Goal: Task Accomplishment & Management: Complete application form

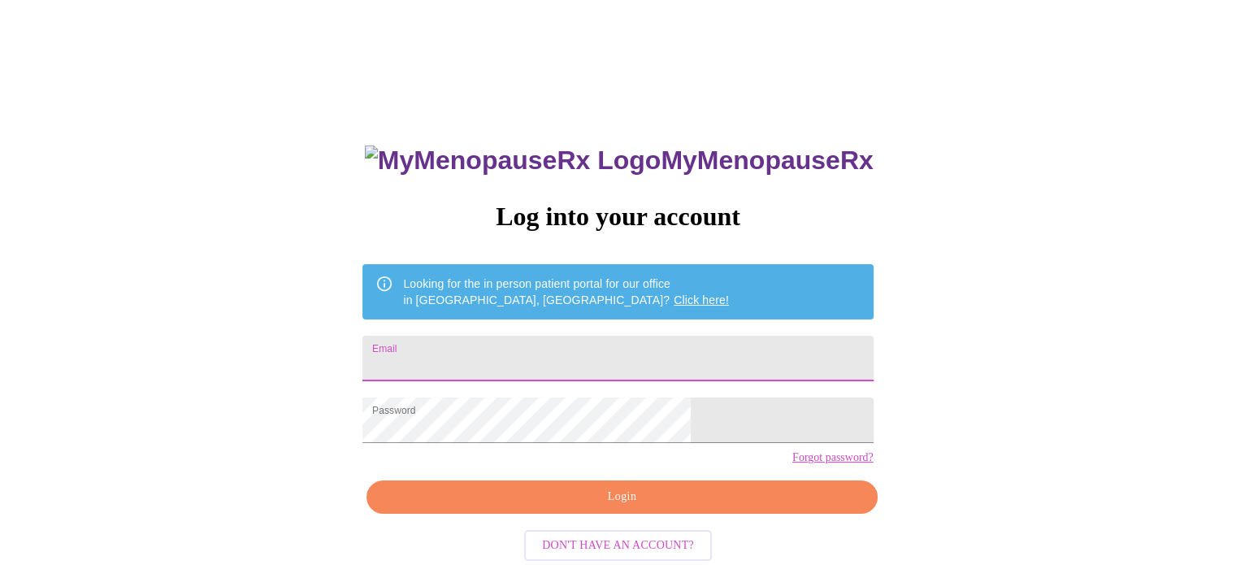
click at [567, 350] on input "Email" at bounding box center [617, 359] width 510 height 46
type input "[EMAIL_ADDRESS][DOMAIN_NAME]"
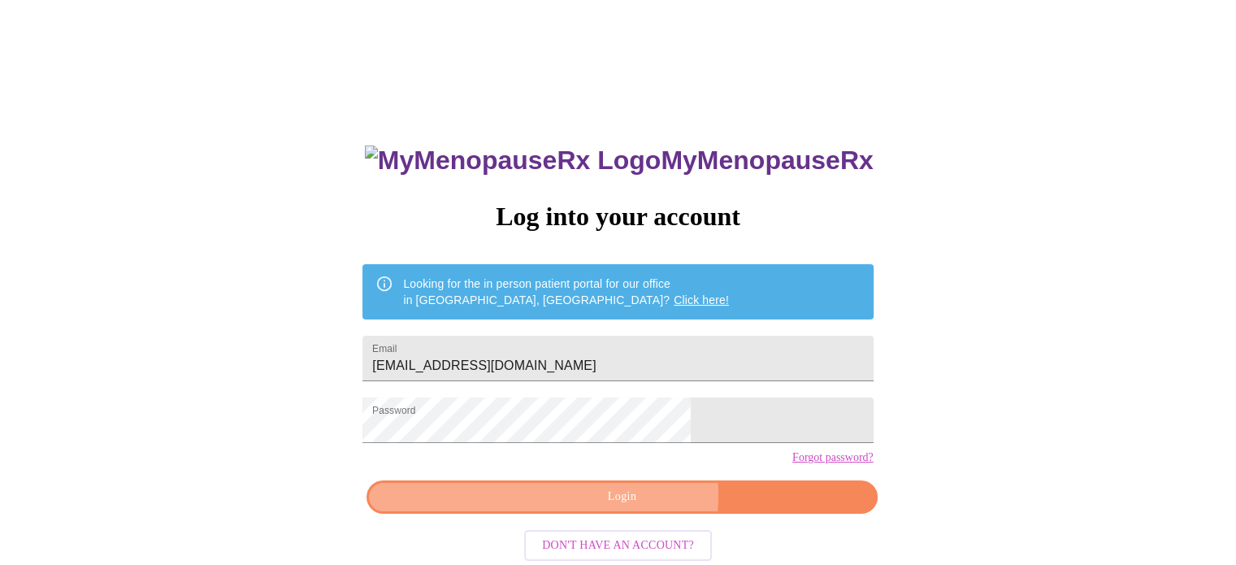
click at [634, 507] on span "Login" at bounding box center [621, 497] width 473 height 20
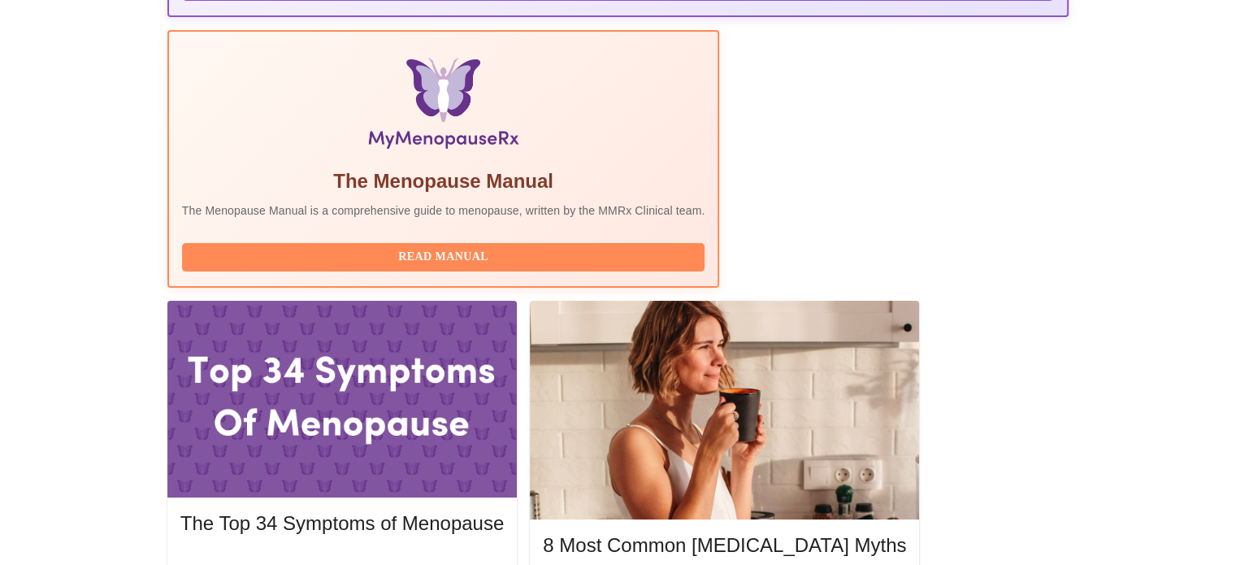
scroll to position [610, 0]
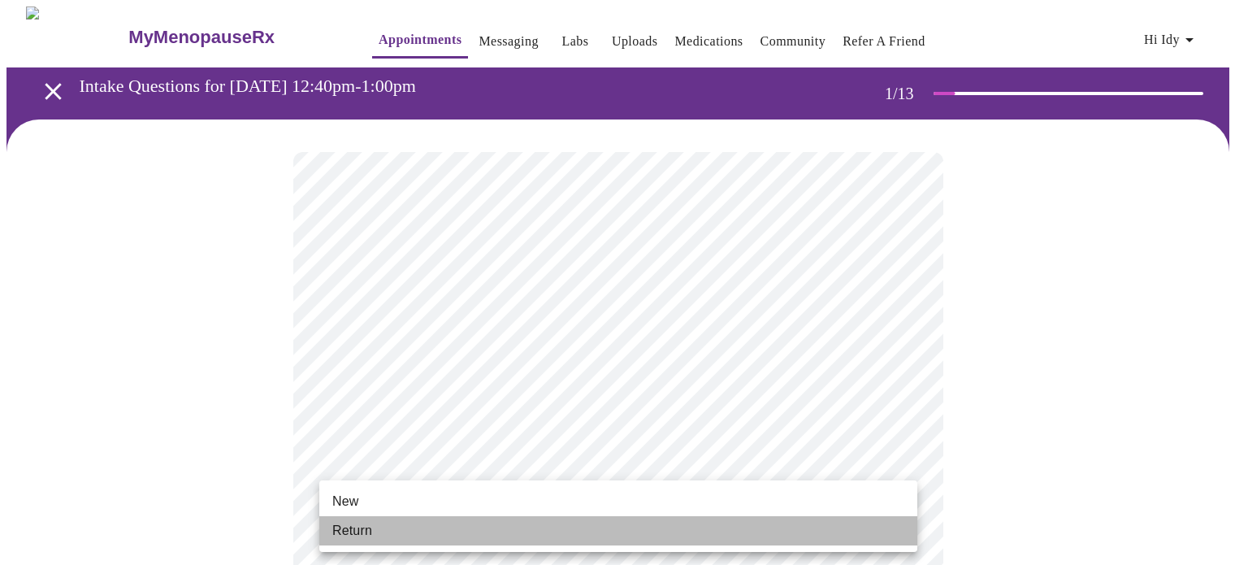
click at [688, 522] on li "Return" at bounding box center [618, 530] width 598 height 29
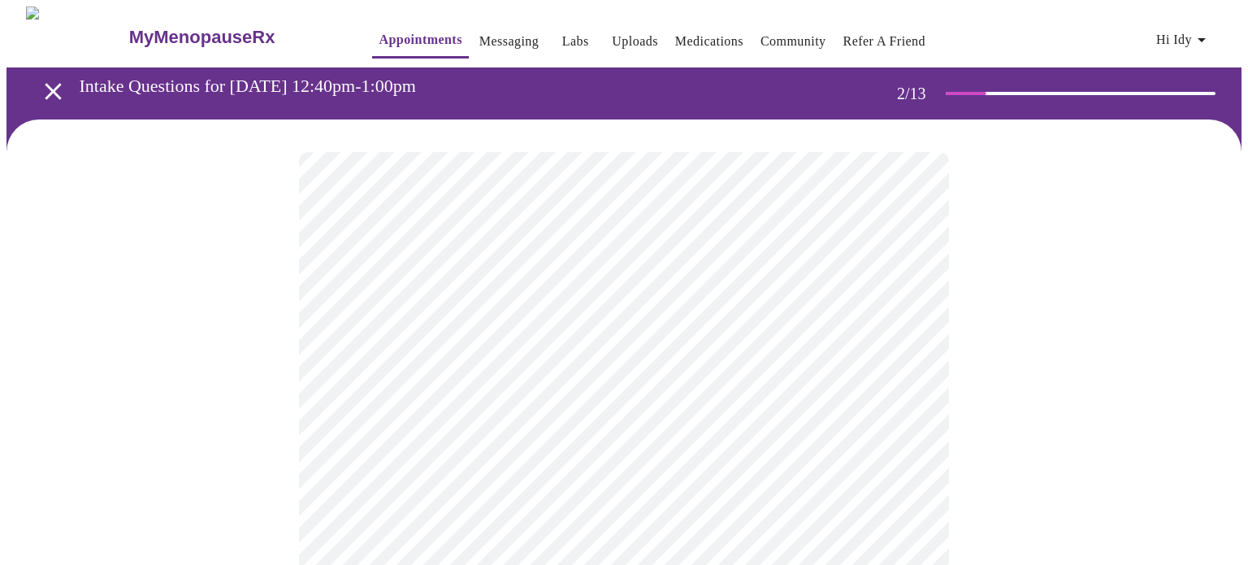
click at [900, 328] on body "MyMenopauseRx Appointments Messaging Labs Uploads Medications Community Refer a…" at bounding box center [624, 495] width 1235 height 976
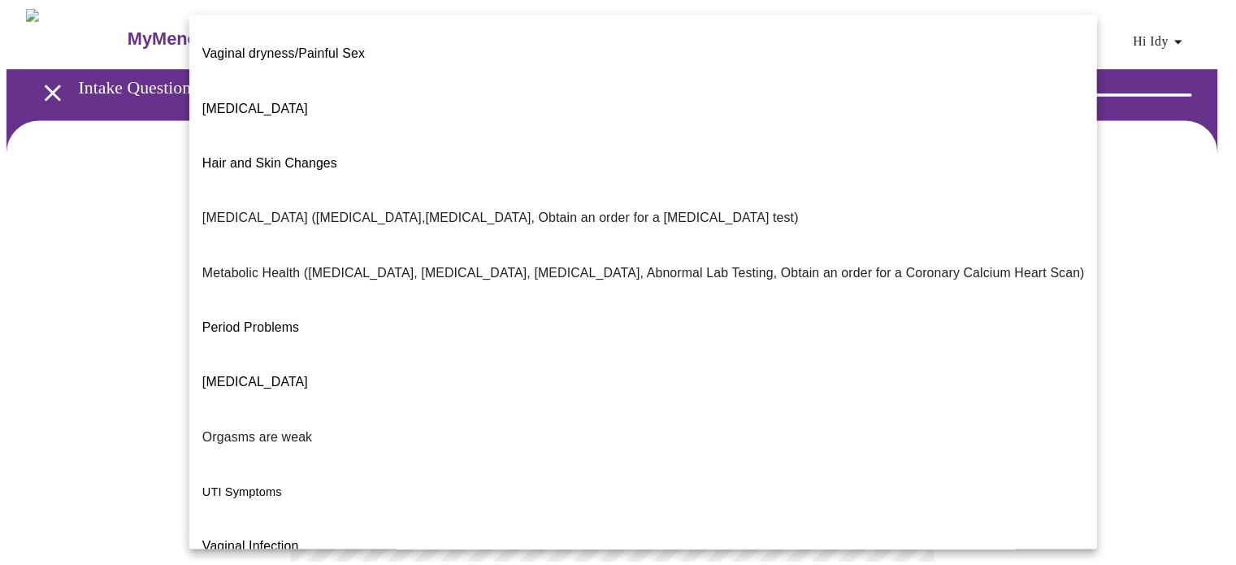
scroll to position [276, 0]
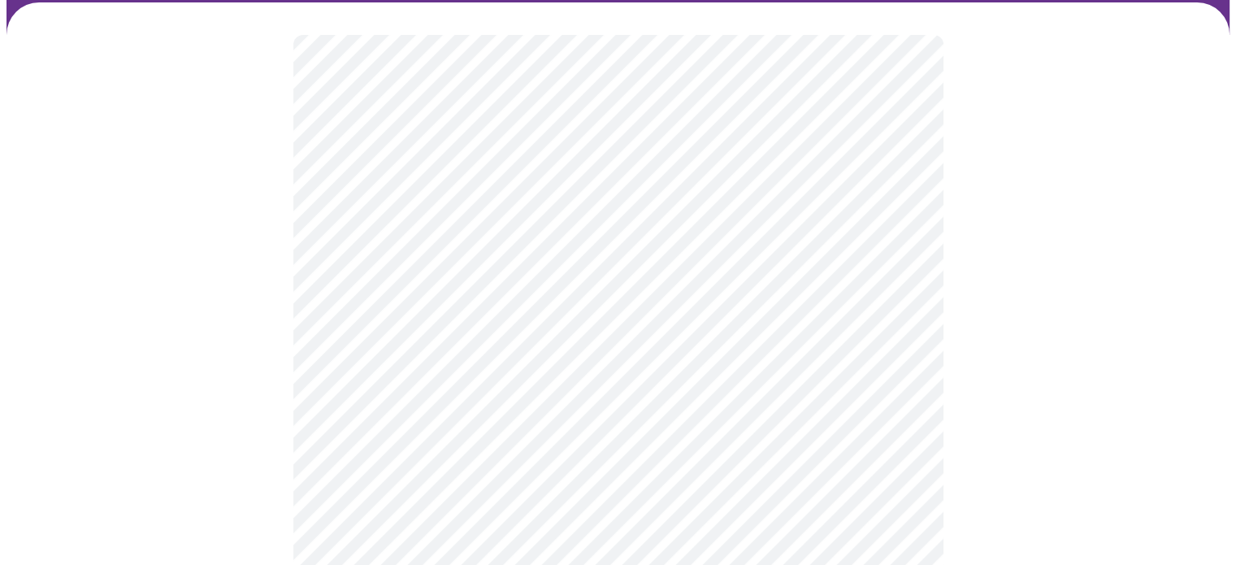
scroll to position [137, 0]
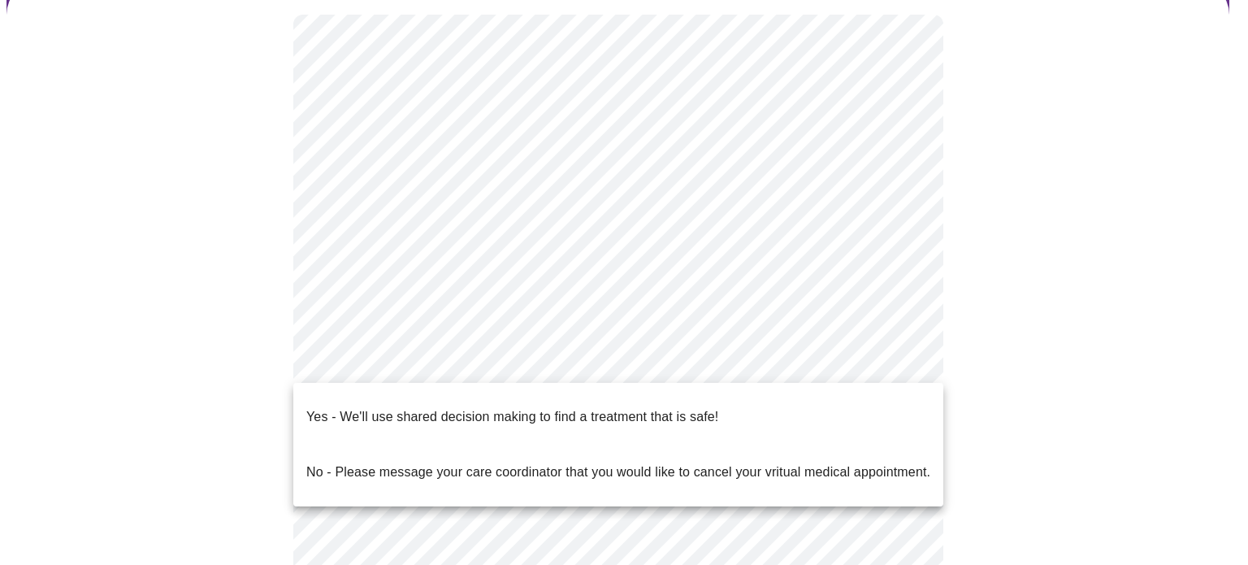
click at [901, 361] on body "MyMenopauseRx Appointments Messaging Labs Uploads Medications Community Refer a…" at bounding box center [624, 352] width 1235 height 966
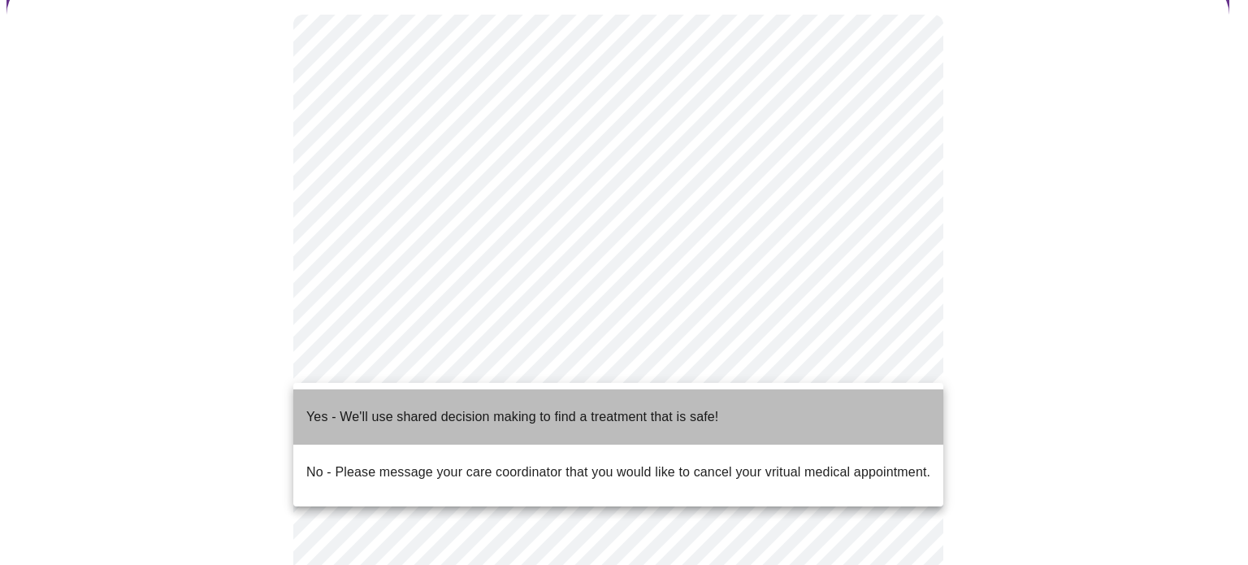
click at [659, 407] on p "Yes - We'll use shared decision making to find a treatment that is safe!" at bounding box center [512, 417] width 412 height 20
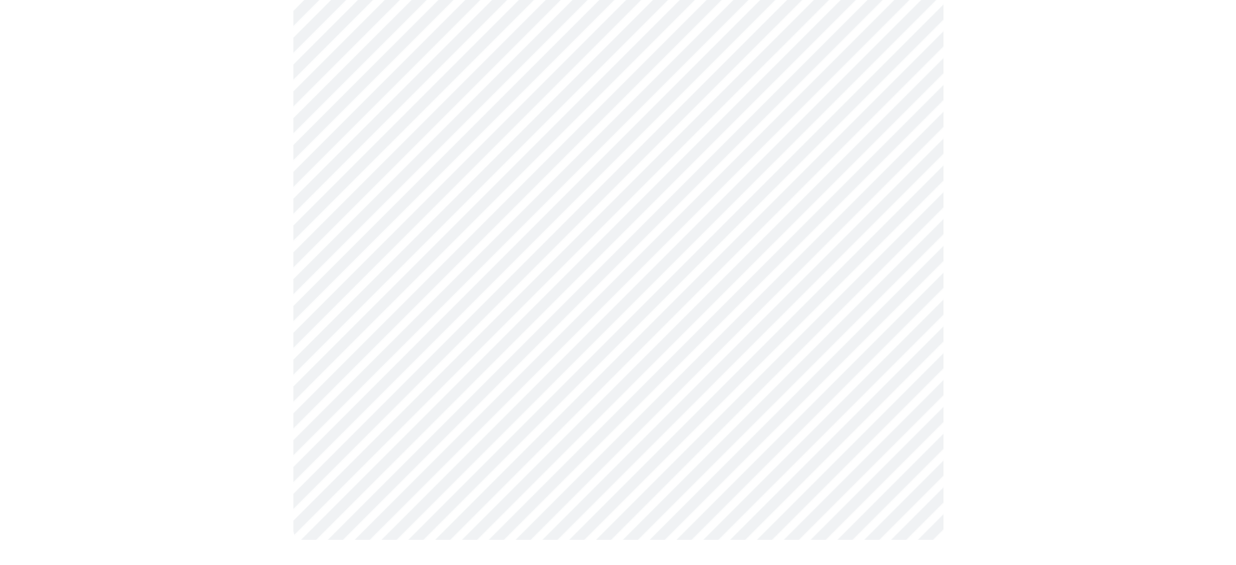
scroll to position [0, 0]
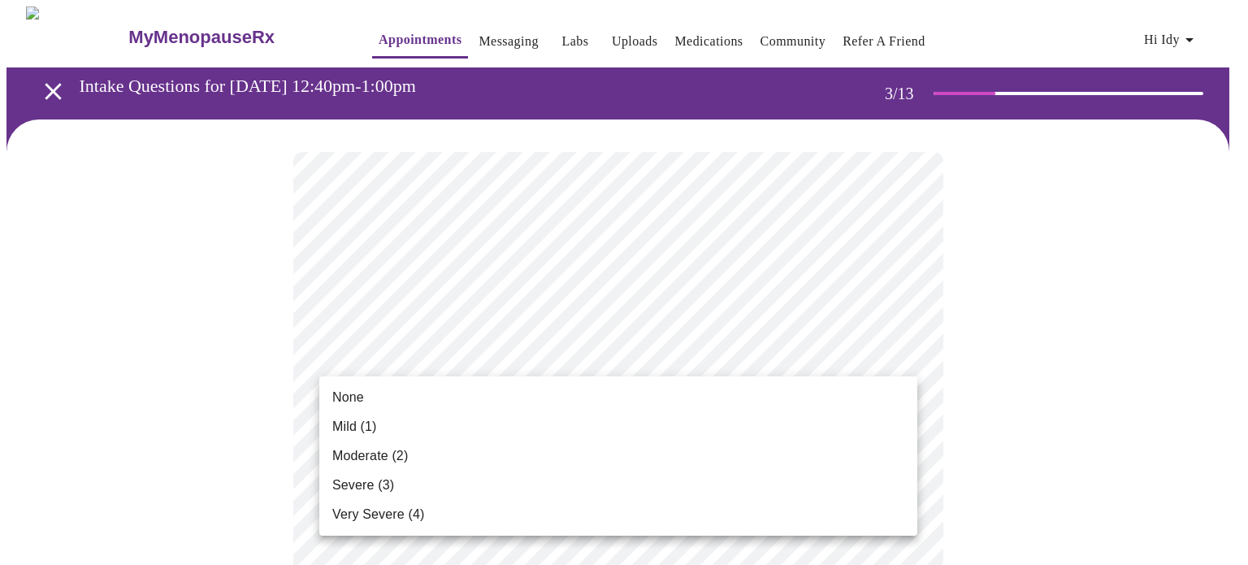
click at [358, 393] on span "None" at bounding box center [348, 398] width 32 height 20
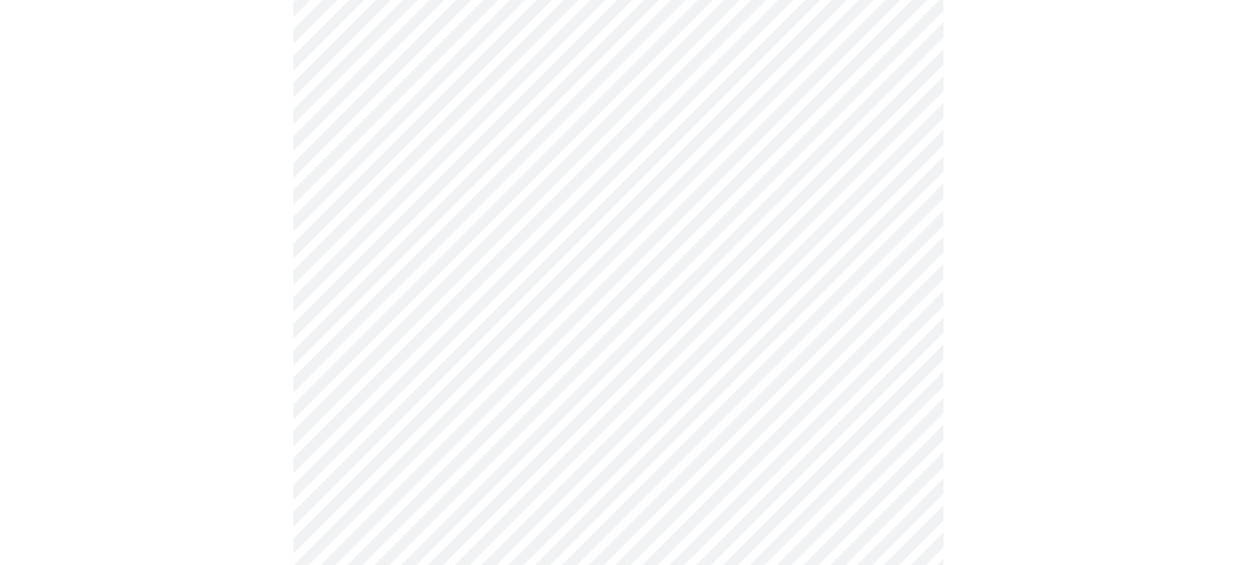
scroll to position [224, 0]
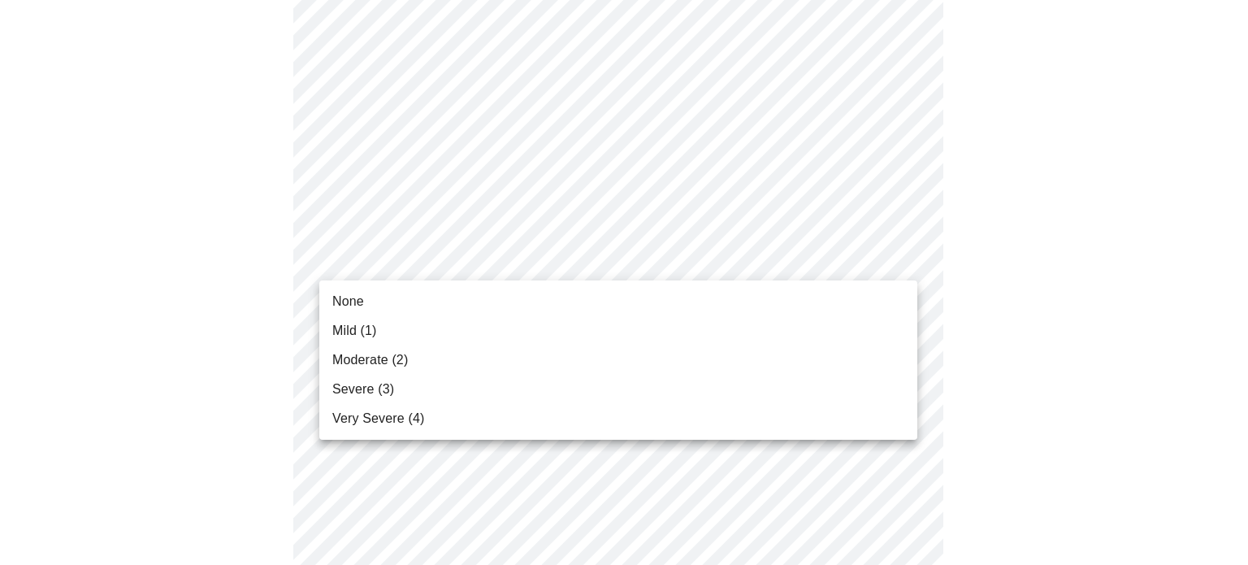
click at [566, 312] on li "None" at bounding box center [618, 301] width 598 height 29
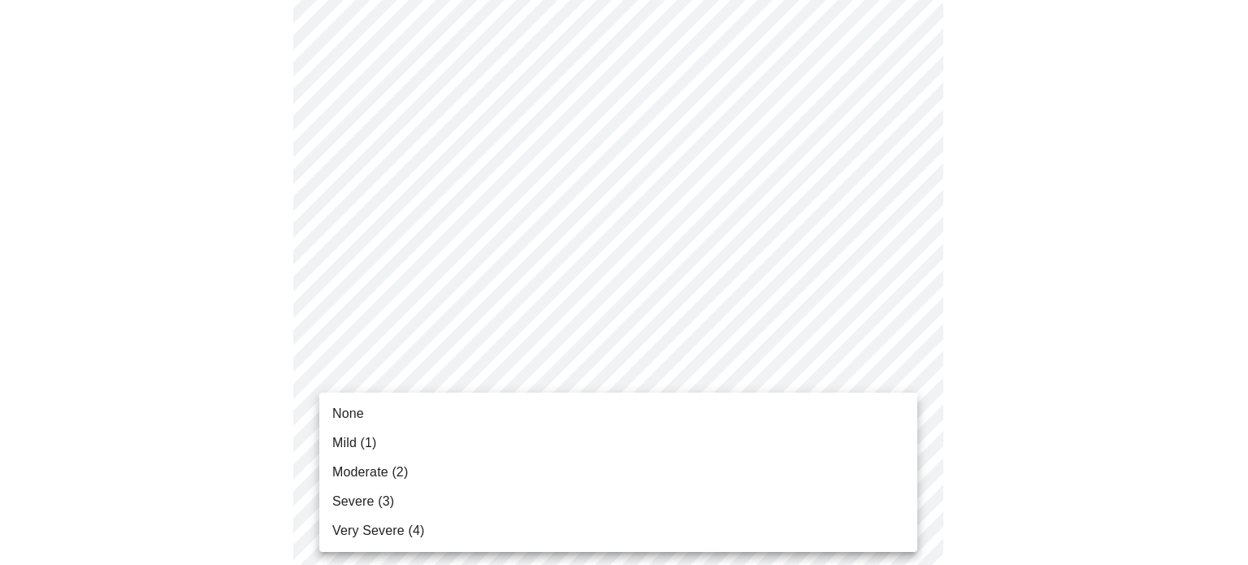
click at [630, 461] on li "Moderate (2)" at bounding box center [618, 472] width 598 height 29
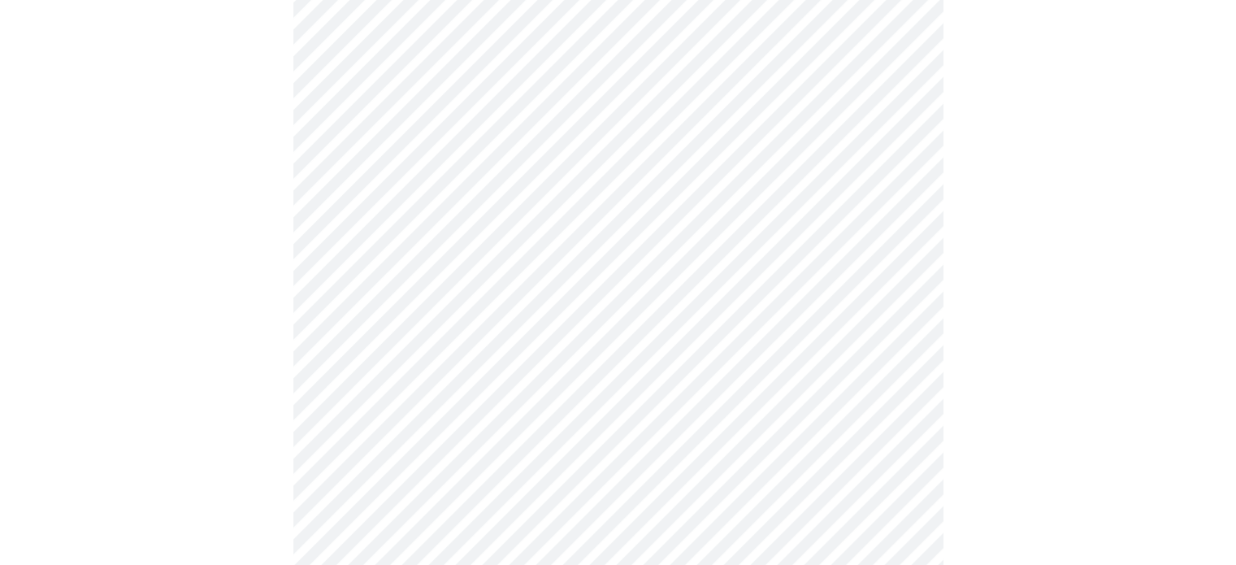
scroll to position [608, 0]
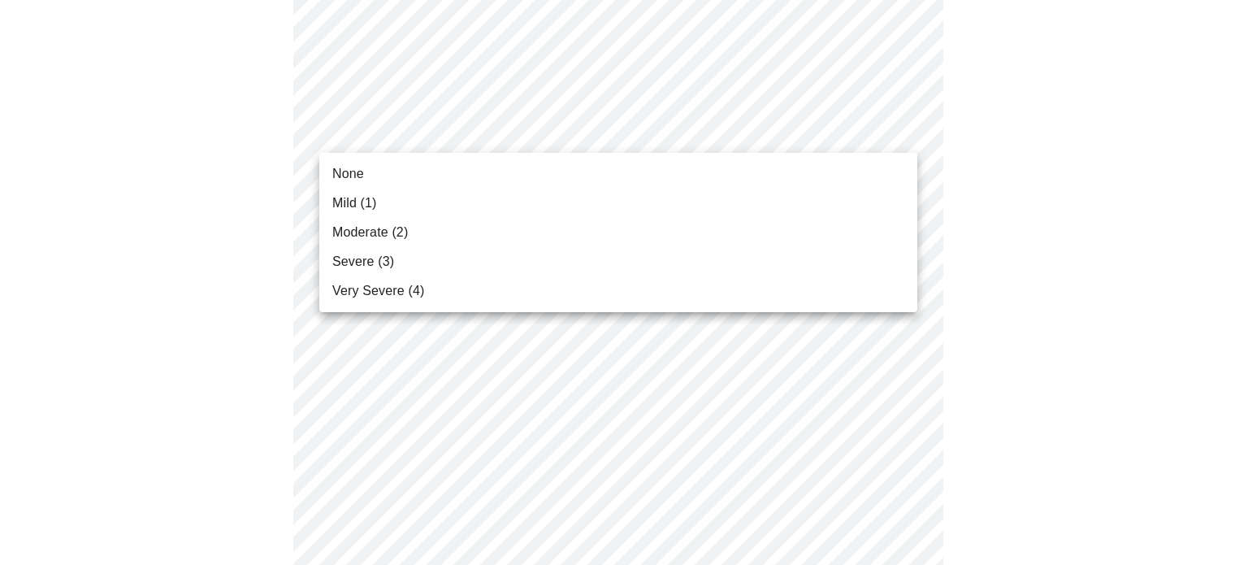
click at [899, 131] on body "MyMenopauseRx Appointments Messaging Labs Uploads Medications Community Refer a…" at bounding box center [624, 445] width 1235 height 2093
click at [479, 169] on li "None" at bounding box center [618, 173] width 598 height 29
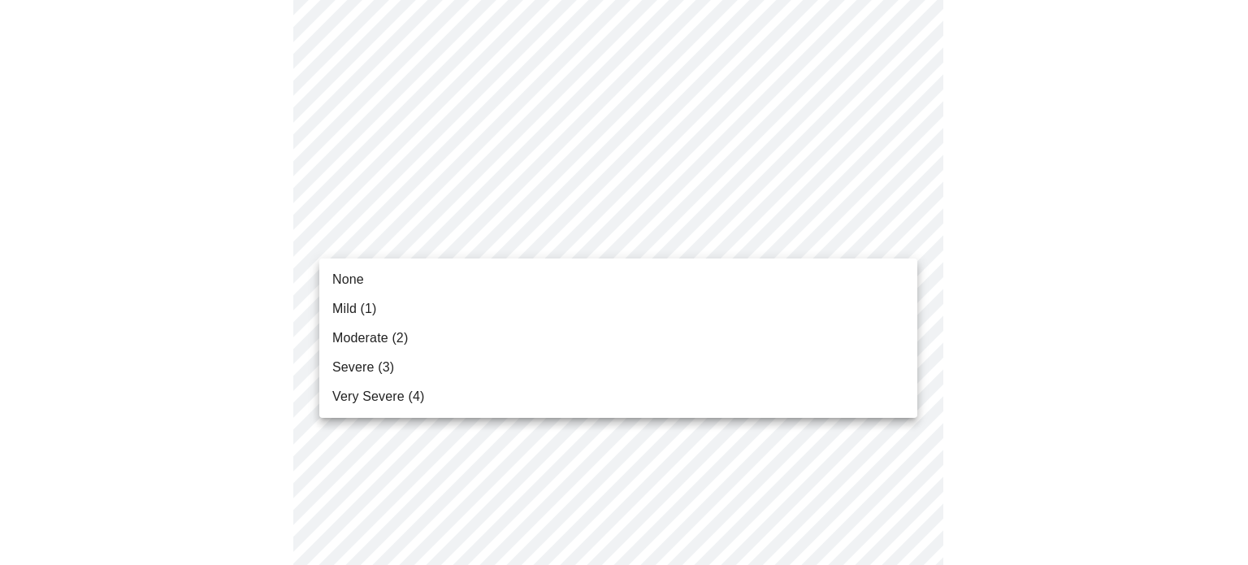
click at [904, 233] on body "MyMenopauseRx Appointments Messaging Labs Uploads Medications Community Refer a…" at bounding box center [624, 434] width 1235 height 2070
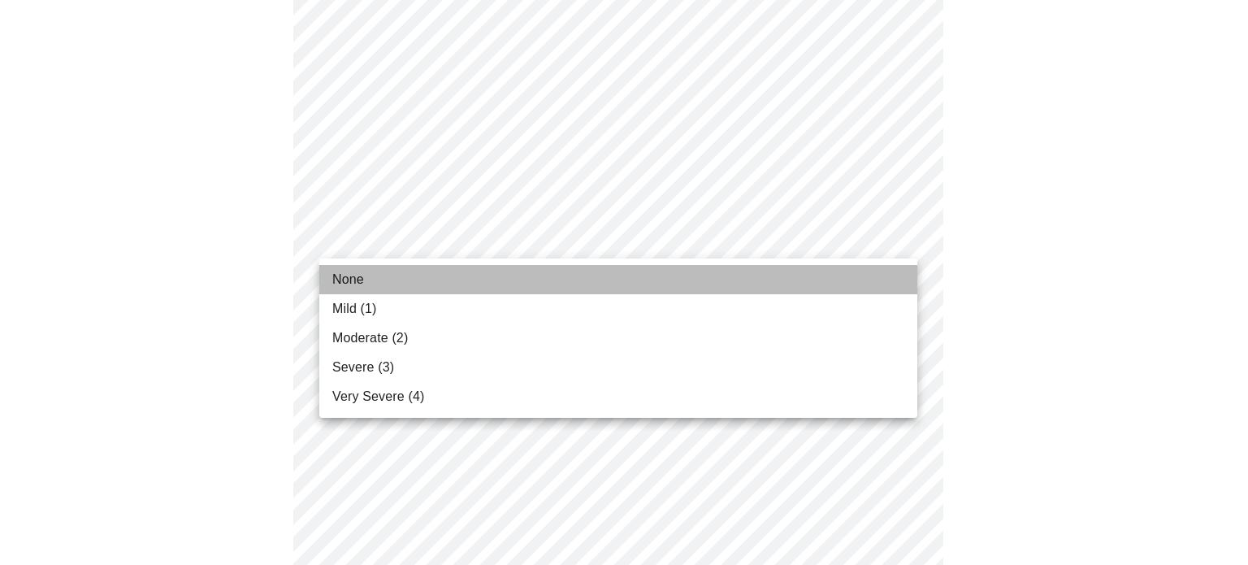
click at [702, 278] on li "None" at bounding box center [618, 279] width 598 height 29
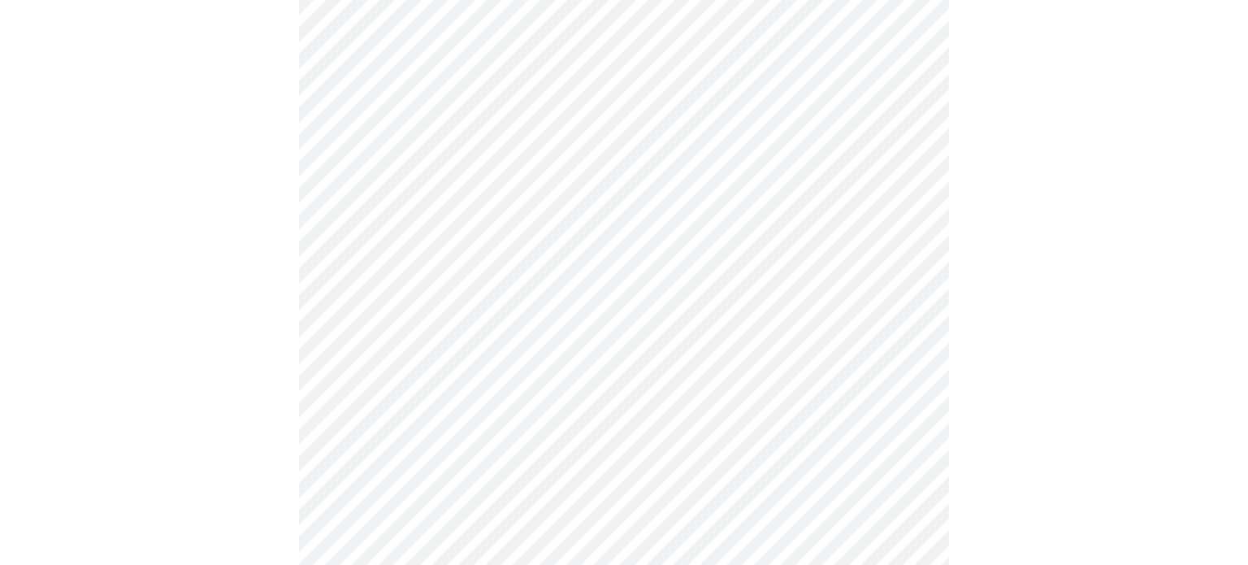
click at [897, 341] on body "MyMenopauseRx Appointments Messaging Labs Uploads Medications Community Refer a…" at bounding box center [624, 422] width 1235 height 2047
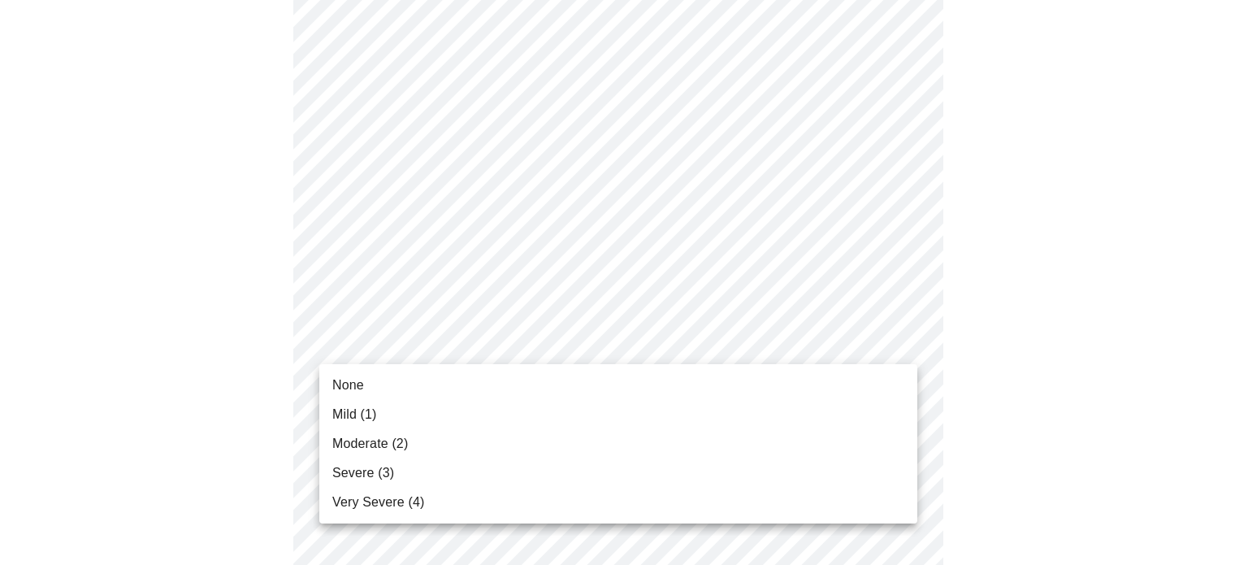
click at [513, 390] on li "None" at bounding box center [618, 385] width 598 height 29
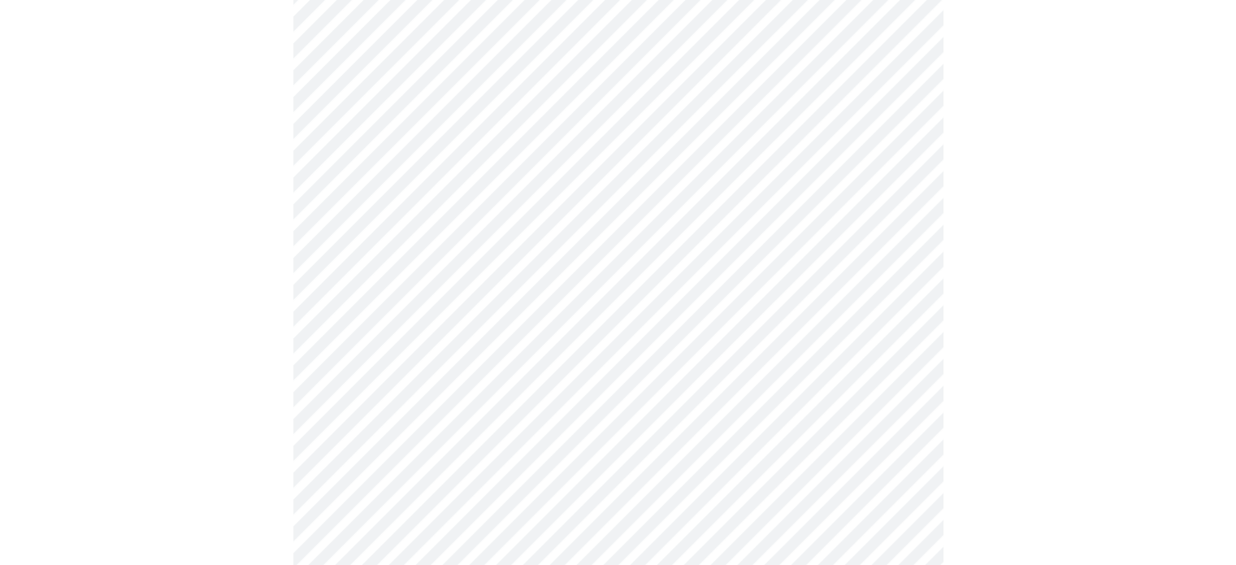
scroll to position [900, 0]
click at [899, 178] on body "MyMenopauseRx Appointments Messaging Labs Uploads Medications Community Refer a…" at bounding box center [618, 119] width 1223 height 2024
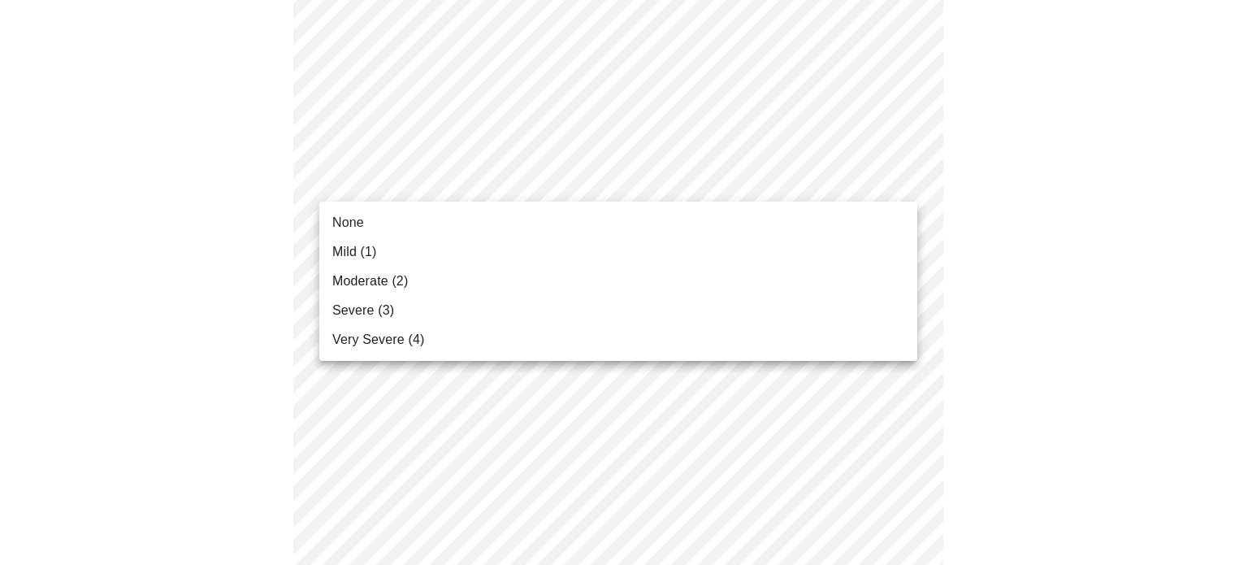
click at [657, 220] on li "None" at bounding box center [618, 222] width 598 height 29
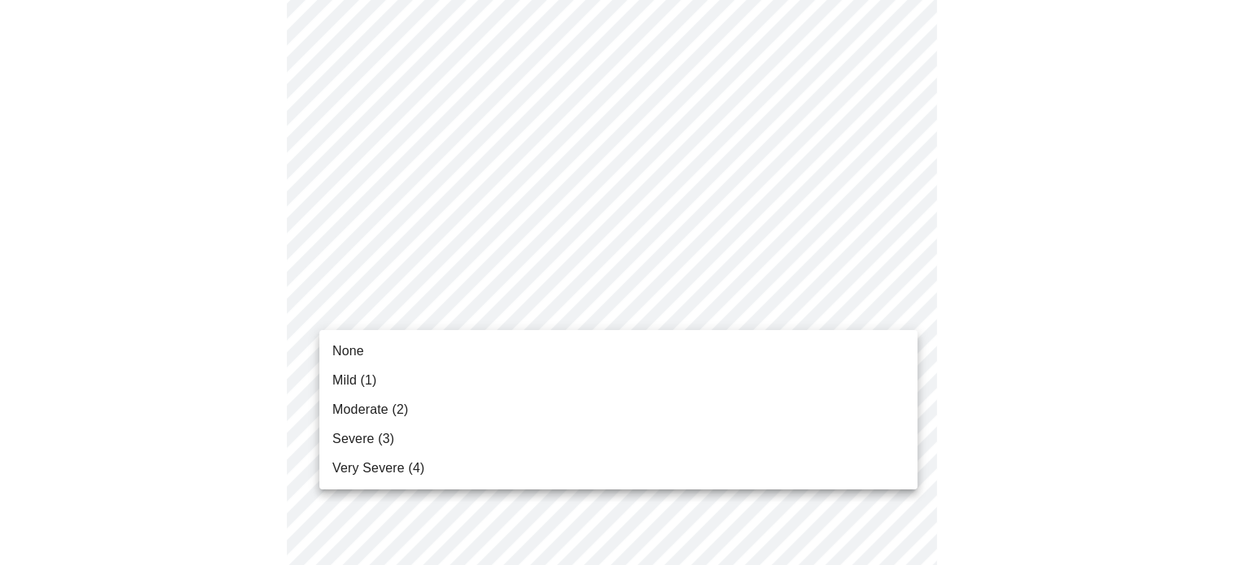
click at [903, 299] on body "MyMenopauseRx Appointments Messaging Labs Uploads Medications Community Refer a…" at bounding box center [618, 108] width 1223 height 2002
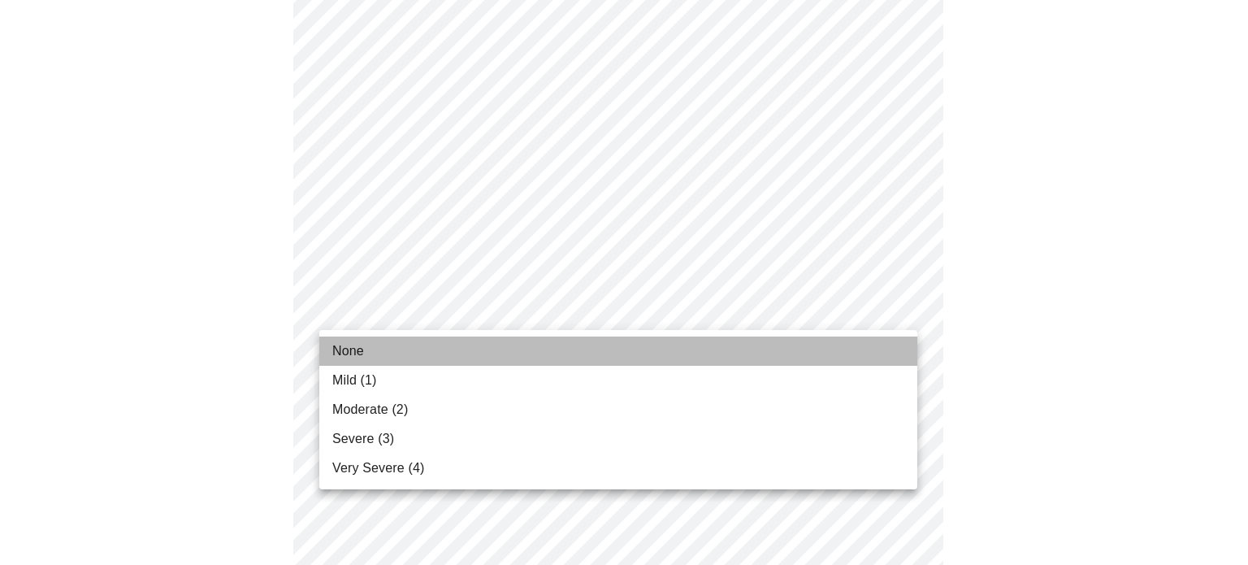
click at [673, 346] on li "None" at bounding box center [618, 350] width 598 height 29
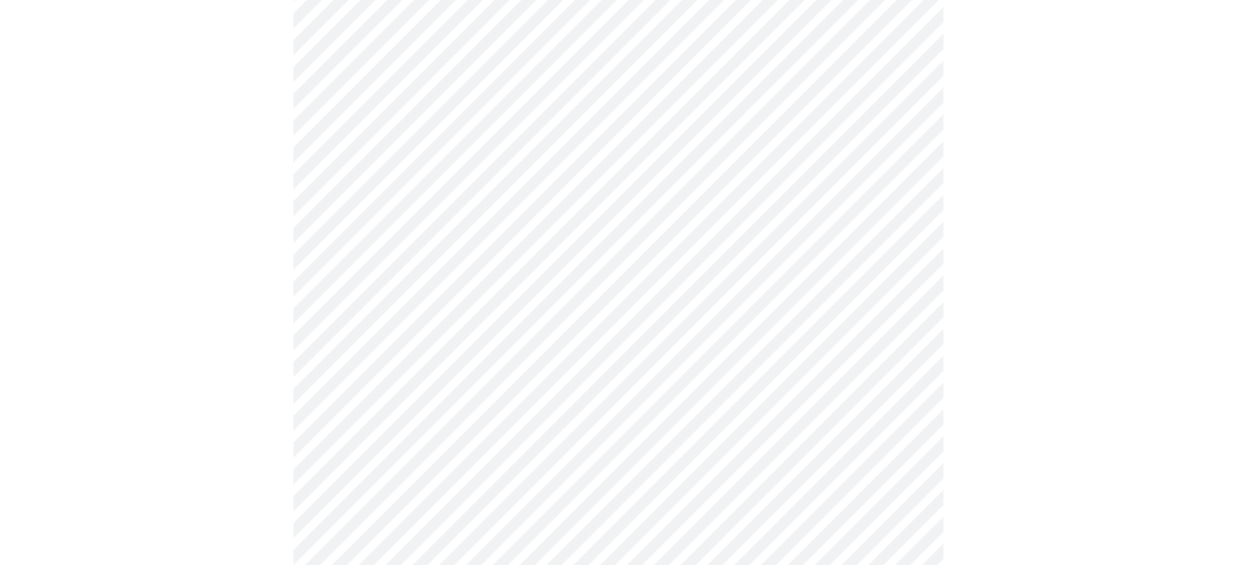
scroll to position [1172, 0]
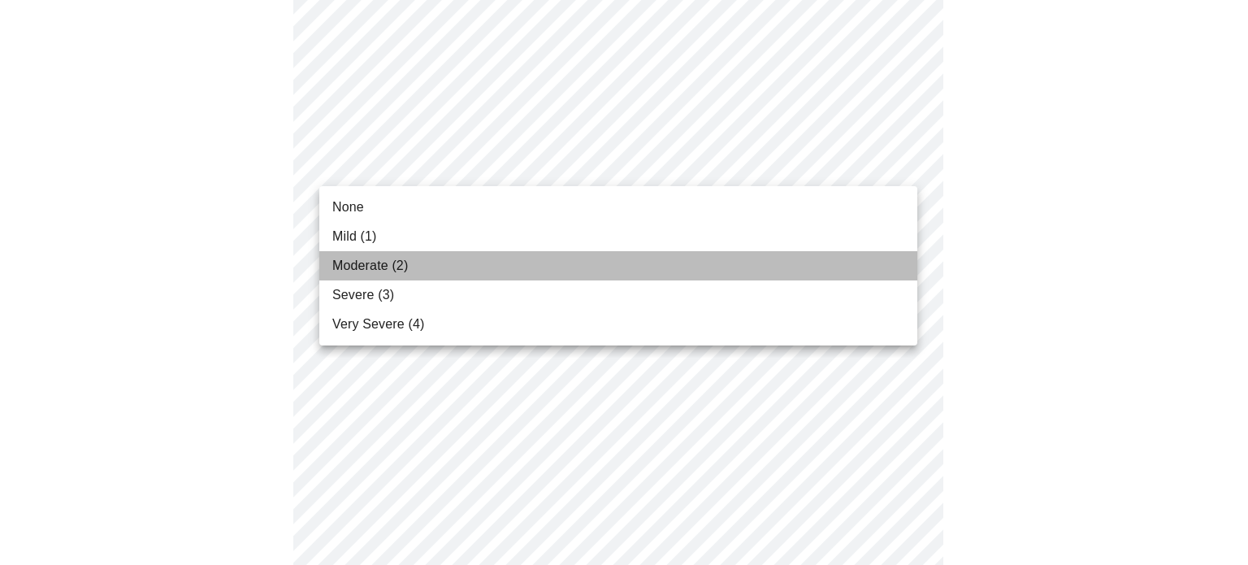
click at [618, 261] on li "Moderate (2)" at bounding box center [618, 265] width 598 height 29
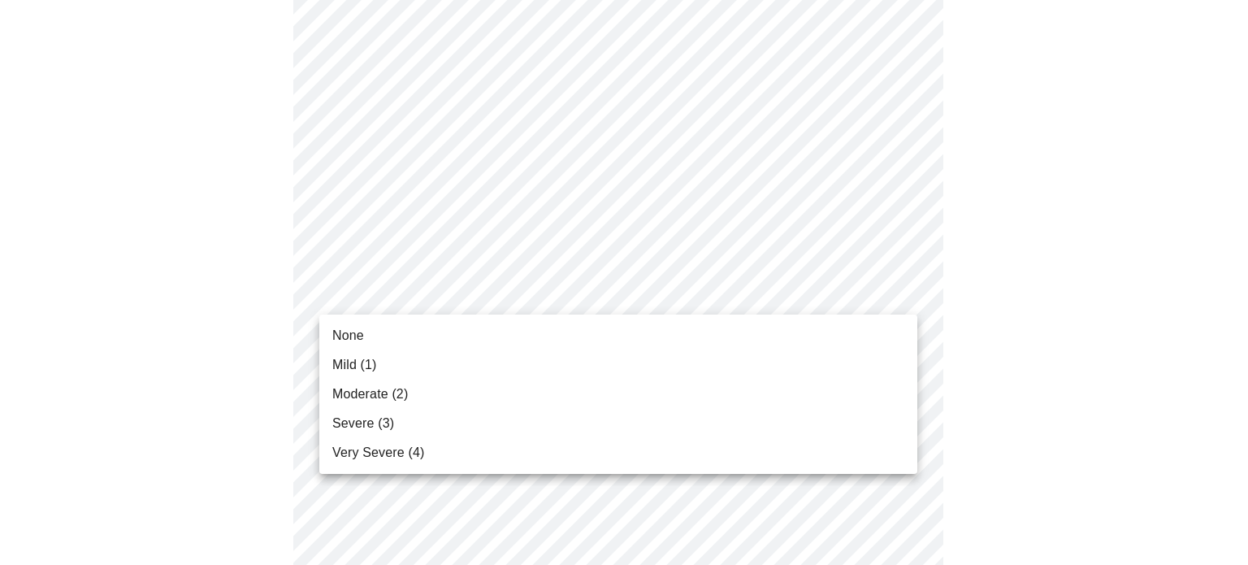
click at [683, 349] on li "None" at bounding box center [618, 335] width 598 height 29
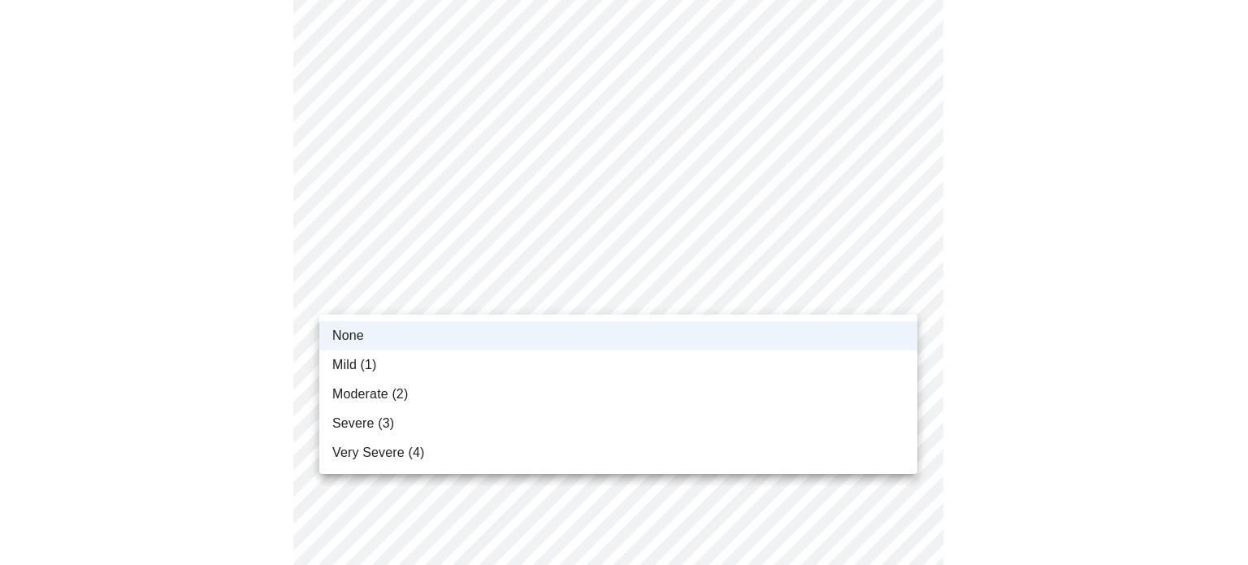
click at [630, 370] on li "Mild (1)" at bounding box center [618, 364] width 598 height 29
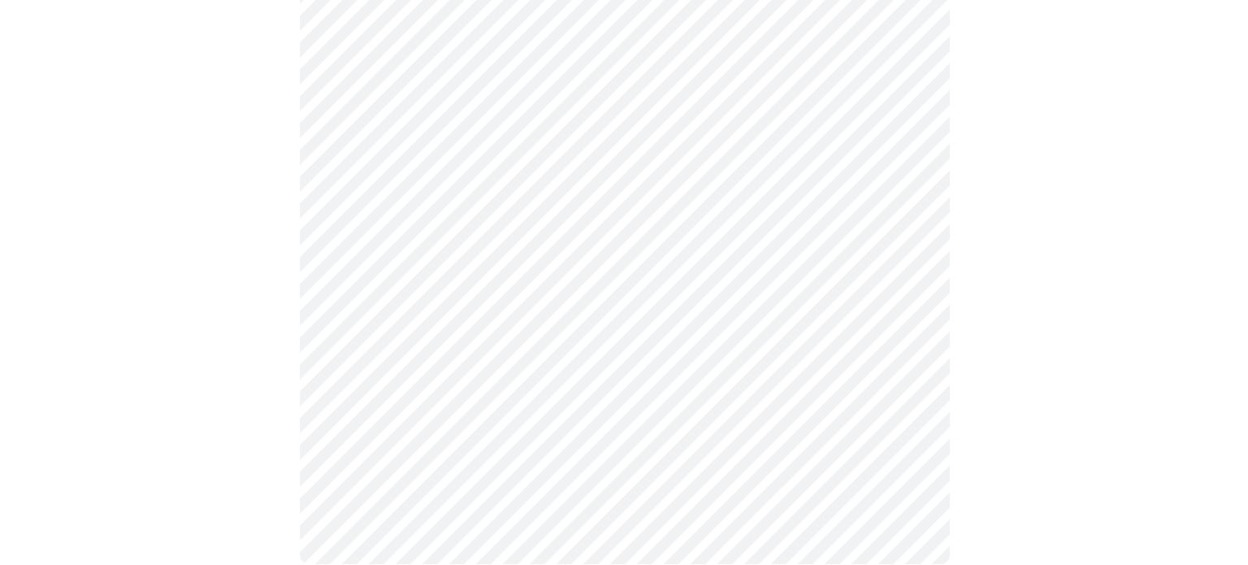
scroll to position [1369, 0]
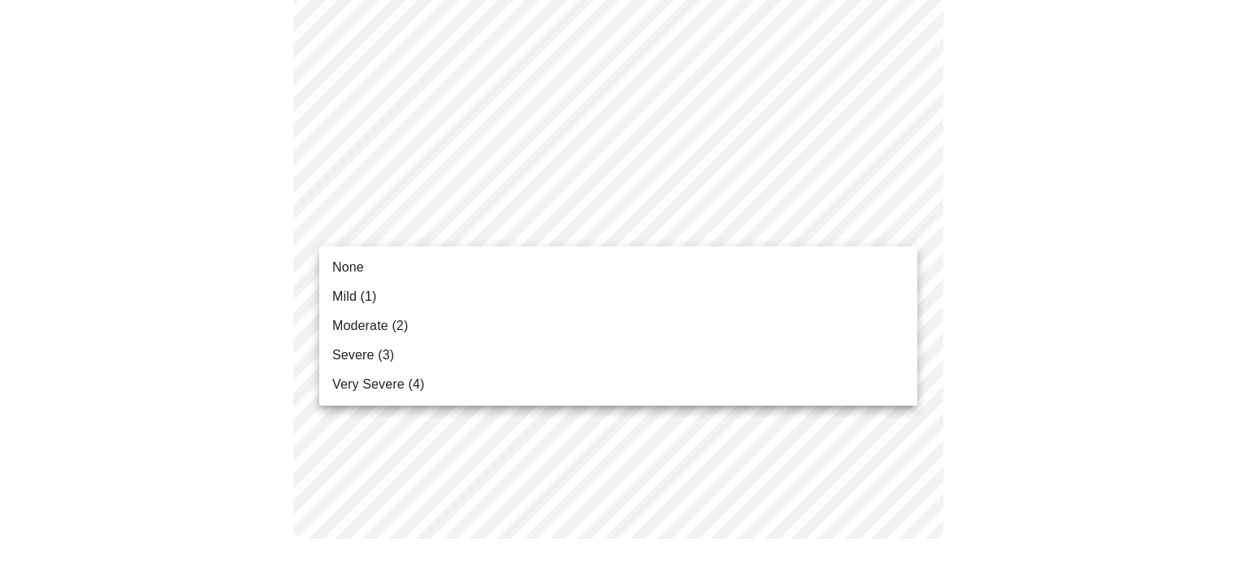
click at [721, 267] on li "None" at bounding box center [618, 267] width 598 height 29
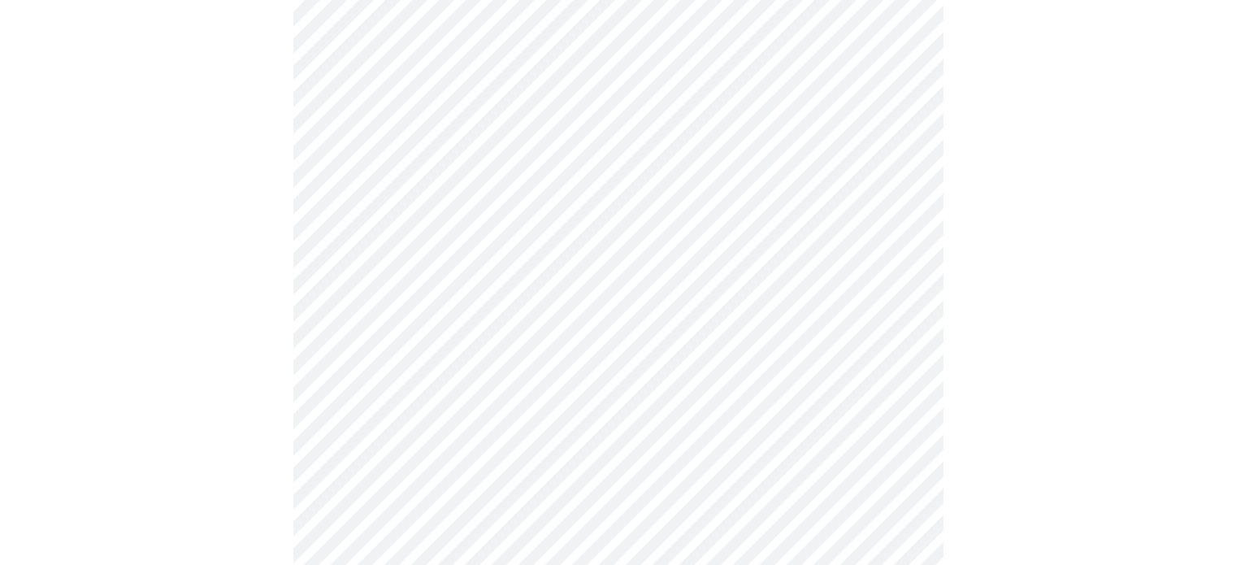
scroll to position [880, 0]
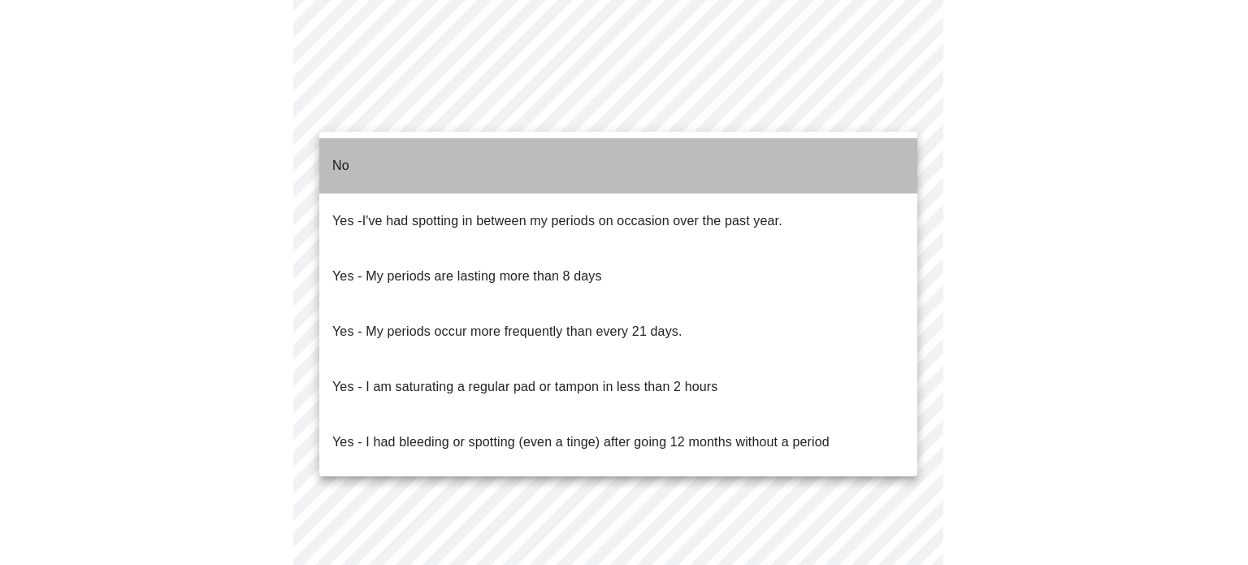
click at [506, 163] on li "No" at bounding box center [618, 165] width 598 height 55
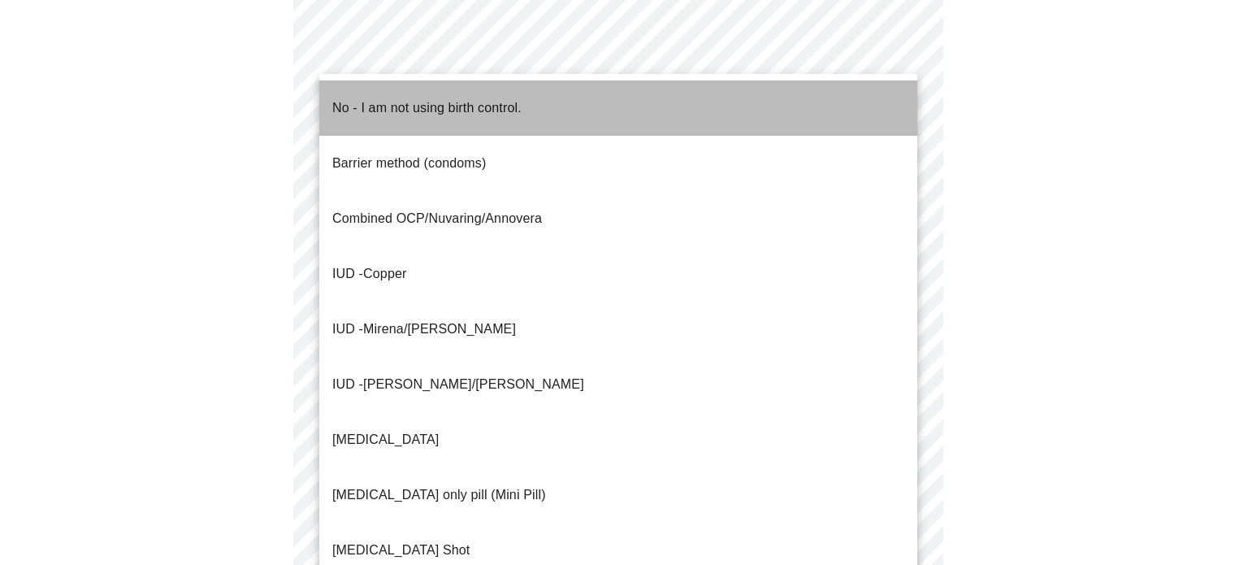
click at [469, 98] on p "No - I am not using birth control." at bounding box center [426, 108] width 189 height 20
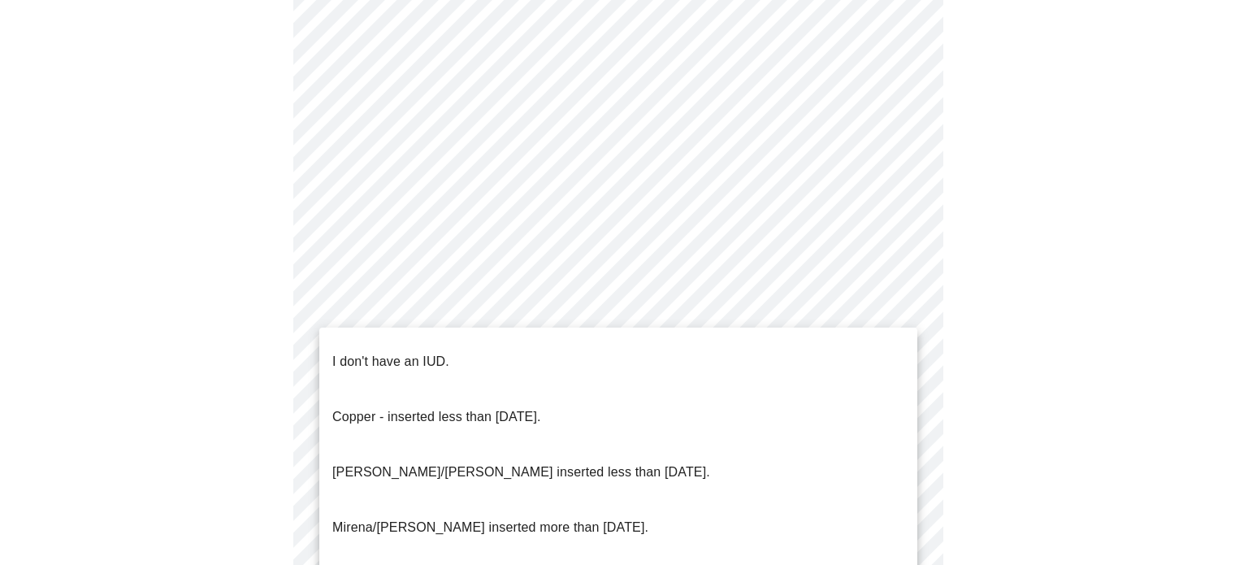
click at [530, 360] on li "I don't have an IUD." at bounding box center [618, 361] width 598 height 55
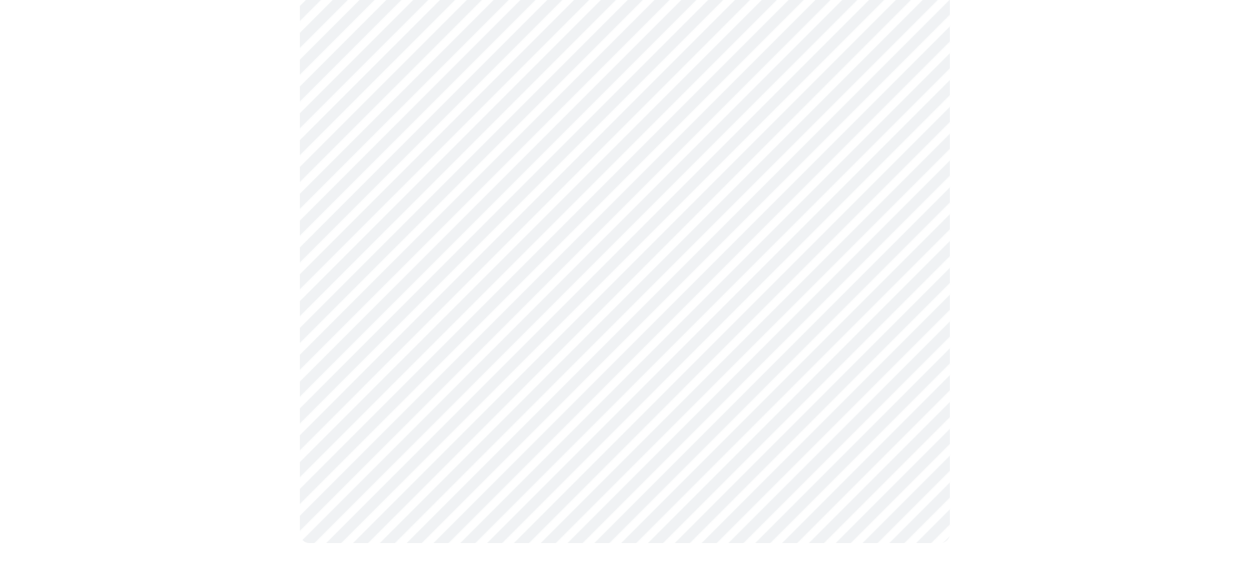
scroll to position [1008, 0]
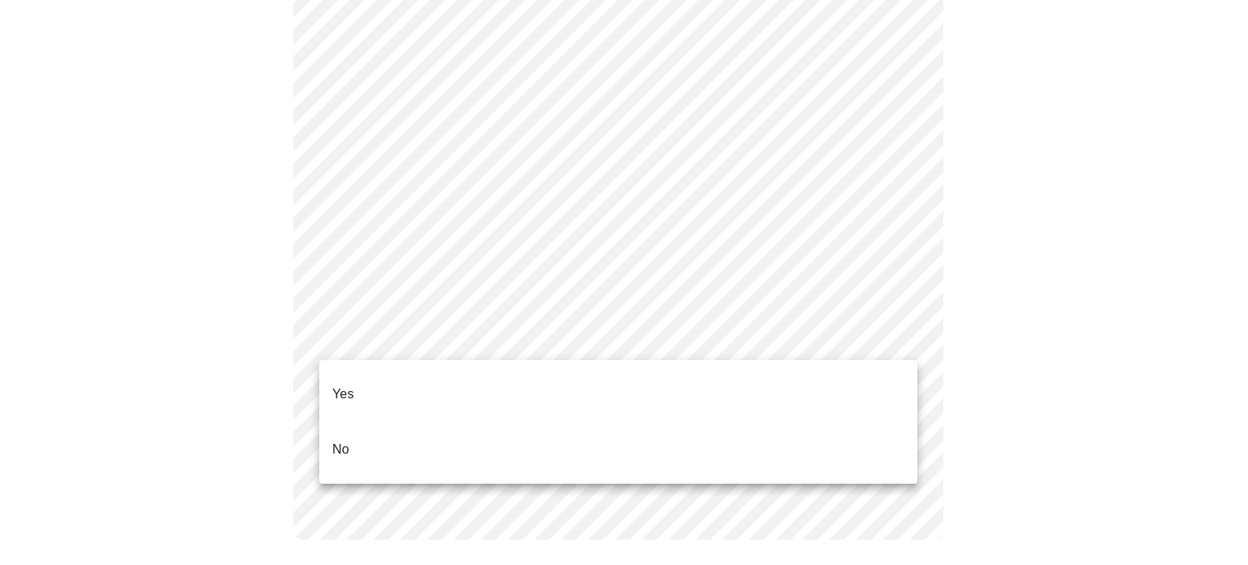
click at [478, 383] on li "Yes" at bounding box center [618, 394] width 598 height 55
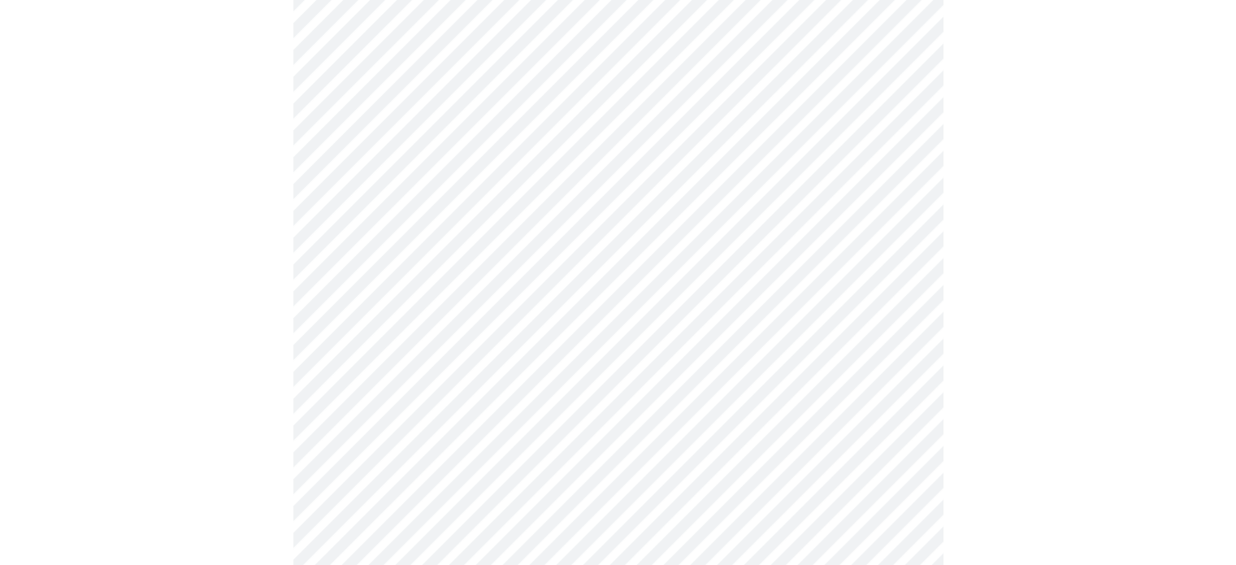
scroll to position [376, 0]
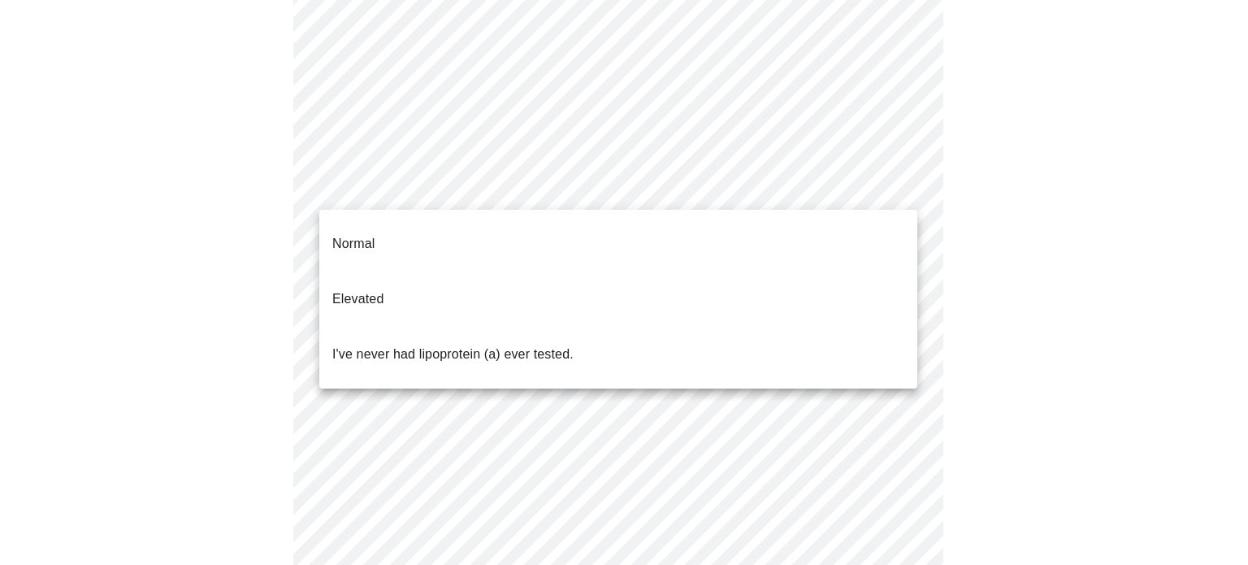
click at [898, 184] on body "MyMenopauseRx Appointments Messaging Labs Uploads Medications Community Refer a…" at bounding box center [624, 230] width 1235 height 1200
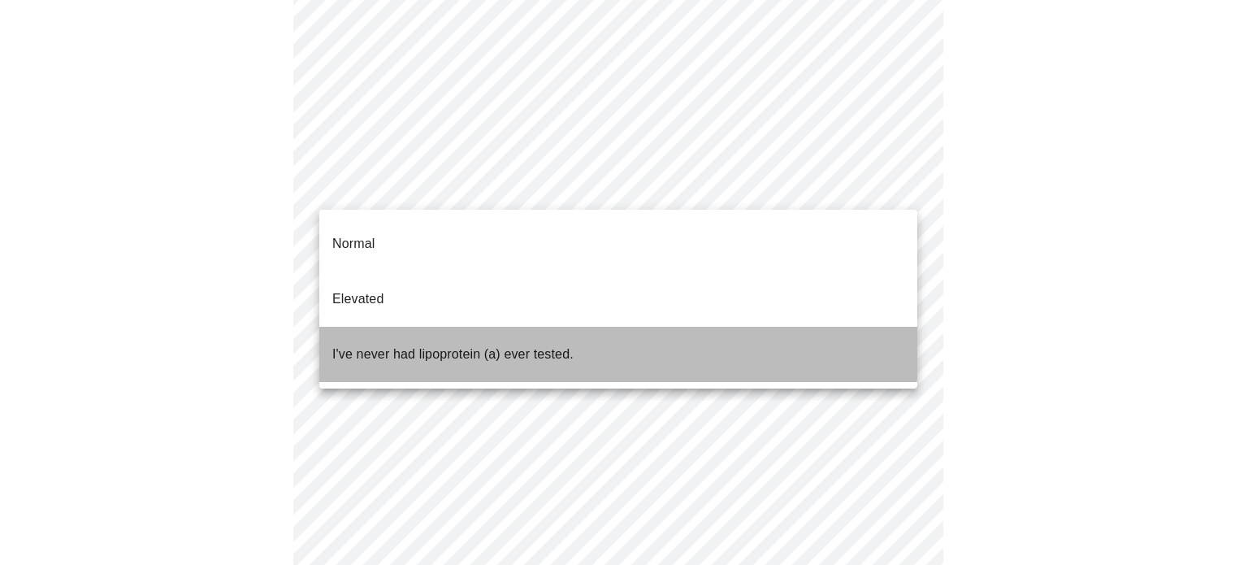
click at [588, 327] on li "I've never had lipoprotein (a) ever tested." at bounding box center [618, 354] width 598 height 55
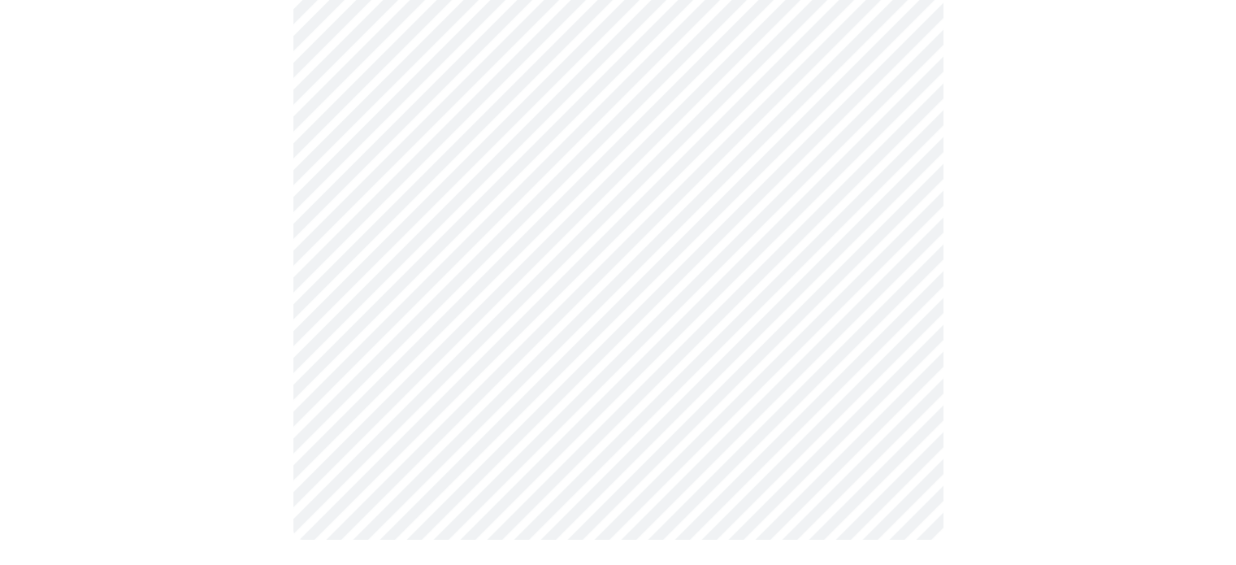
scroll to position [0, 0]
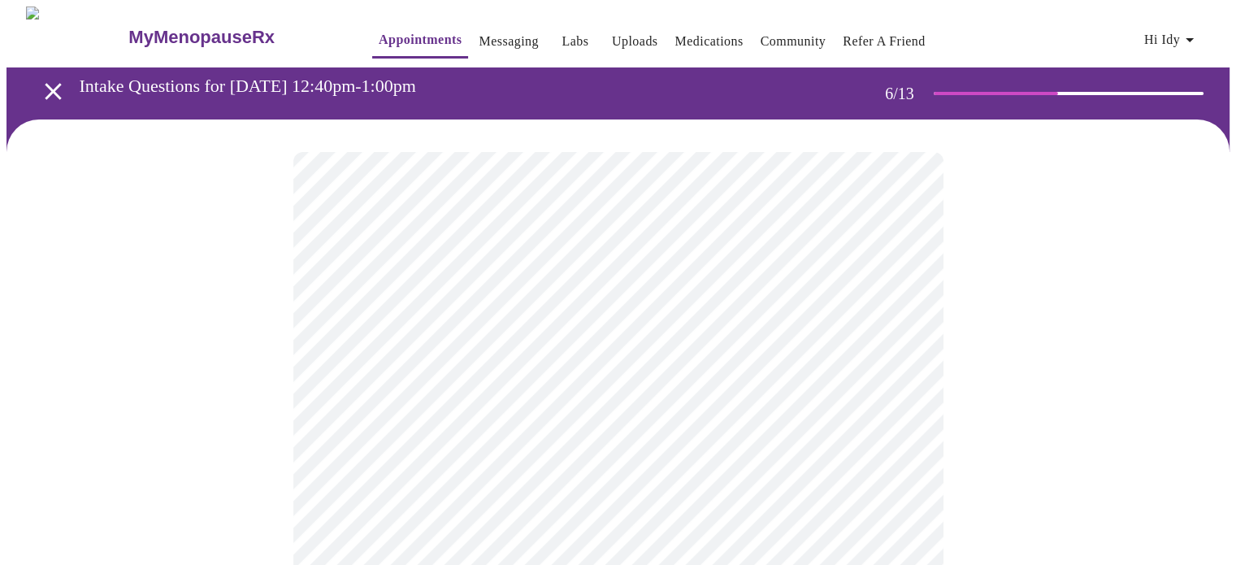
click at [1086, 271] on div at bounding box center [618, 491] width 1223 height 744
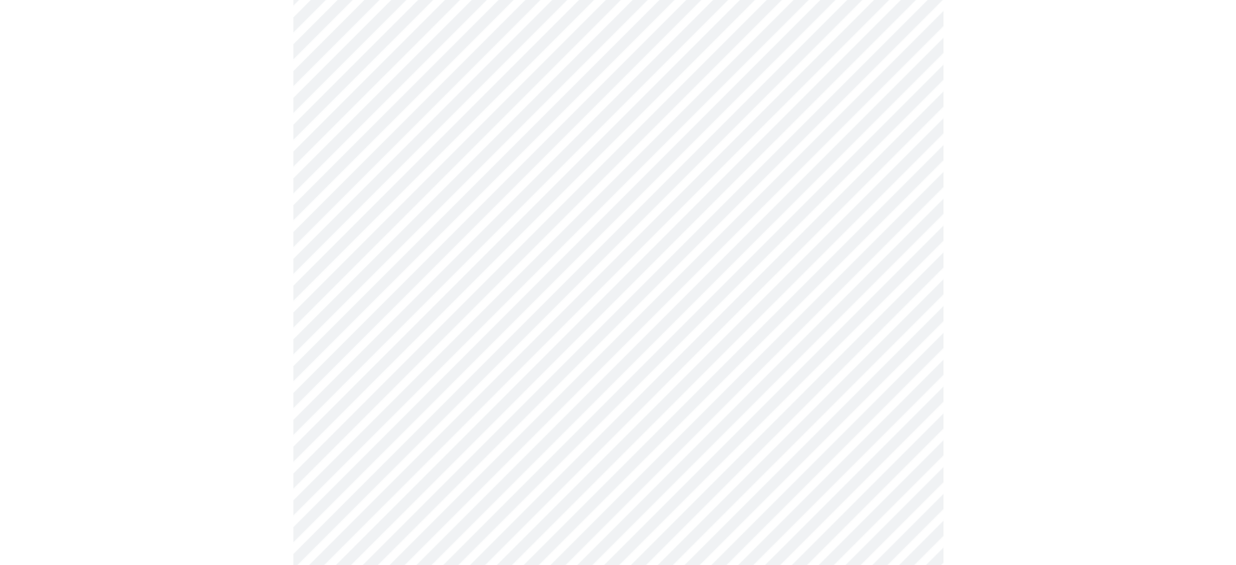
scroll to position [4112, 0]
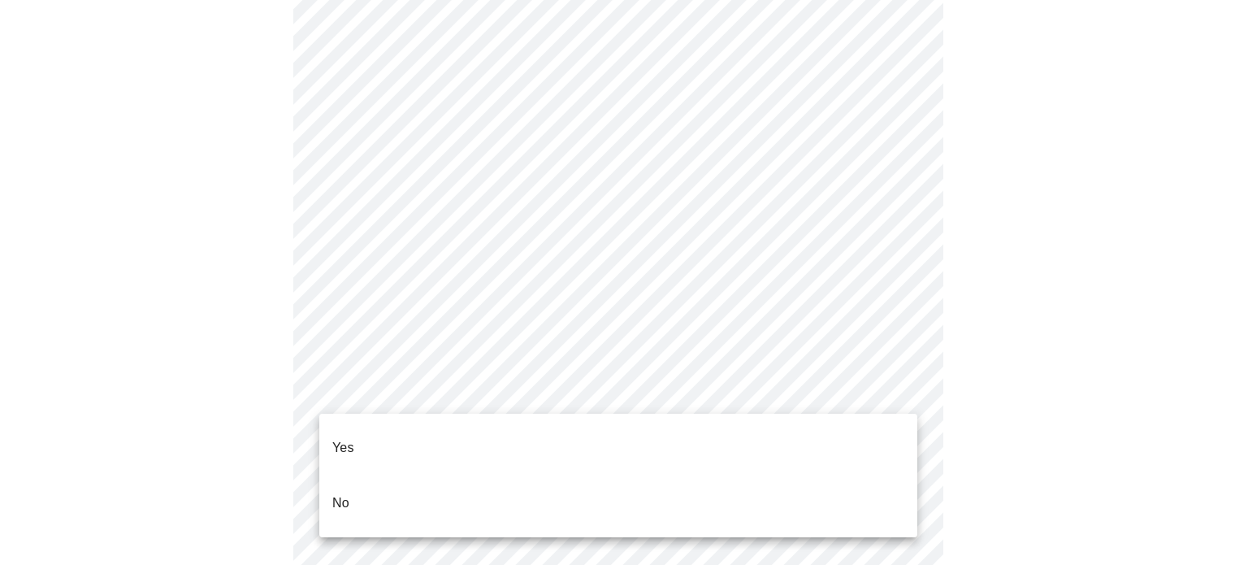
click at [506, 496] on li "No" at bounding box center [618, 502] width 598 height 55
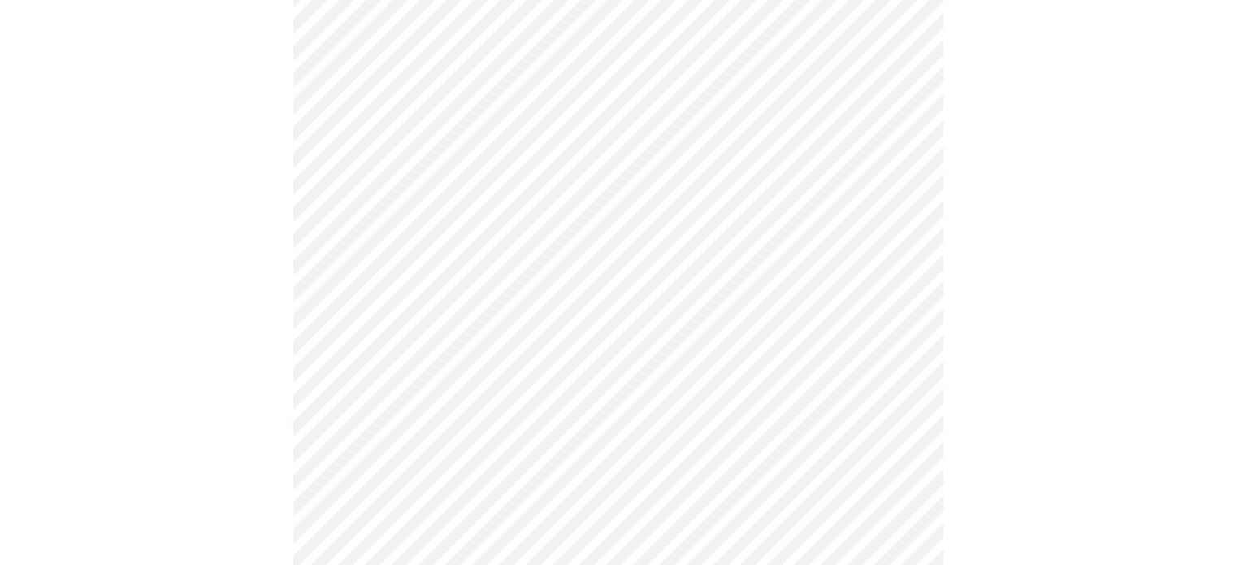
scroll to position [4489, 0]
